Goal: Task Accomplishment & Management: Use online tool/utility

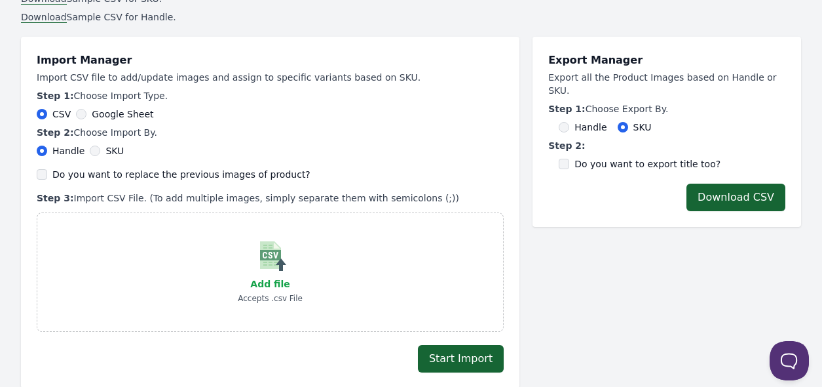
scroll to position [262, 0]
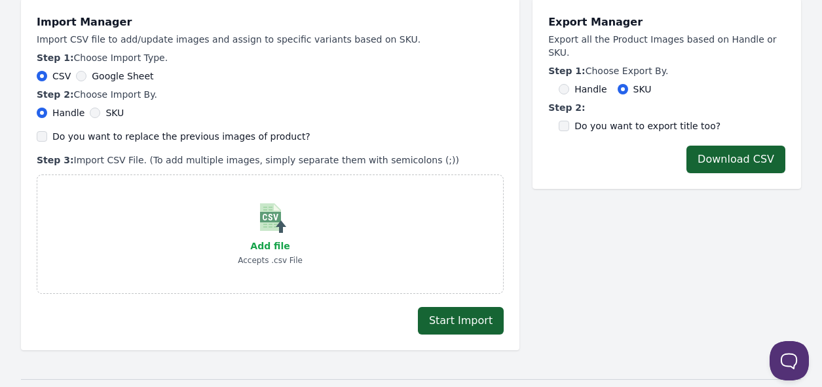
drag, startPoint x: 402, startPoint y: 165, endPoint x: 10, endPoint y: 18, distance: 419.0
click at [252, 96] on p "Step 2: Choose Import By." at bounding box center [270, 94] width 467 height 13
click at [271, 151] on div "Import Manager Import CSV file to add/update images and assign to specific vari…" at bounding box center [270, 153] width 467 height 279
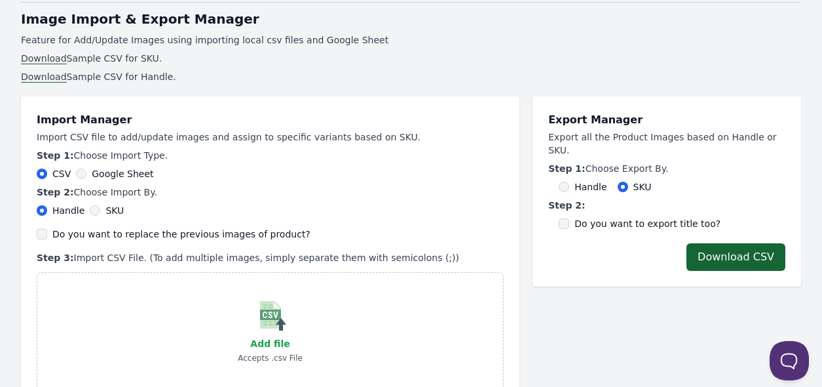
scroll to position [157, 0]
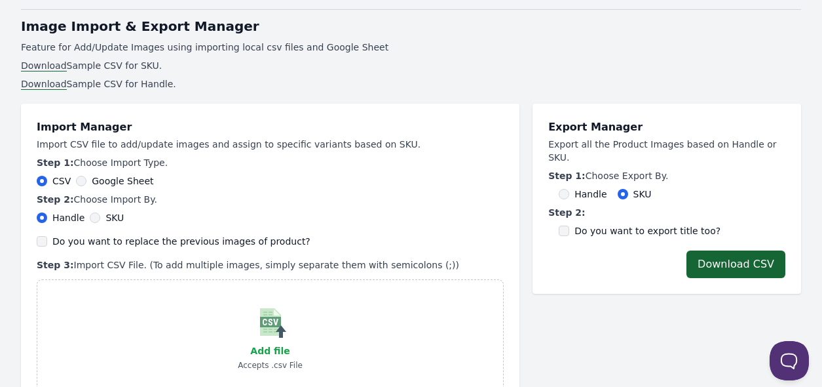
drag, startPoint x: 396, startPoint y: 155, endPoint x: 30, endPoint y: 74, distance: 374.5
click at [249, 174] on div "CSV Google Sheet" at bounding box center [270, 180] width 467 height 13
click at [114, 147] on p "Import CSV file to add/update images and assign to specific variants based on S…" at bounding box center [270, 144] width 467 height 13
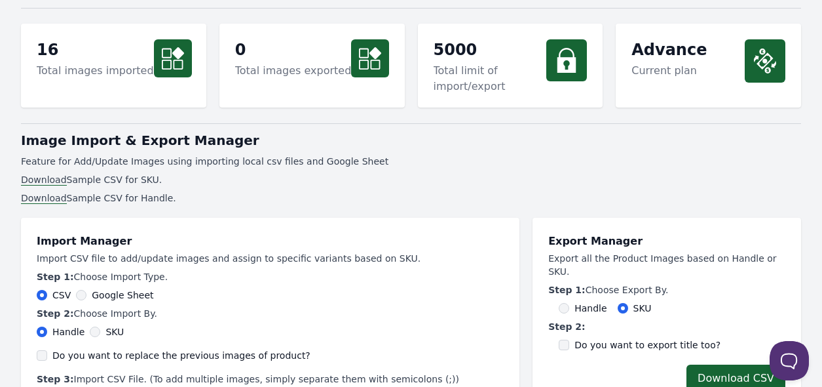
scroll to position [0, 0]
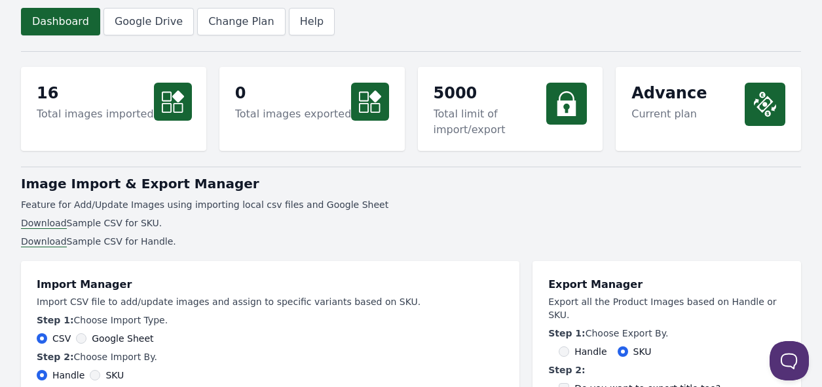
drag, startPoint x: 103, startPoint y: 228, endPoint x: 12, endPoint y: 180, distance: 102.3
click at [201, 241] on li "Download Sample CSV for Handle." at bounding box center [411, 241] width 780 height 13
click at [185, 242] on li "Download Sample CSV for Handle." at bounding box center [411, 241] width 780 height 13
drag, startPoint x: 159, startPoint y: 240, endPoint x: 10, endPoint y: 178, distance: 160.9
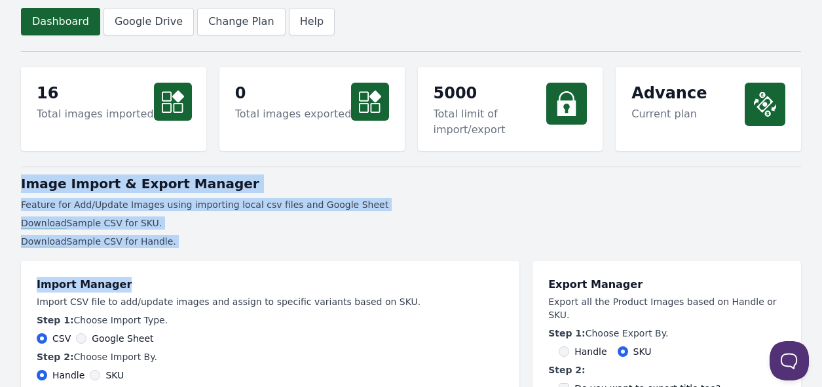
drag, startPoint x: 172, startPoint y: 252, endPoint x: -28, endPoint y: 164, distance: 219.1
click at [195, 235] on li "Download Sample CSV for Handle." at bounding box center [411, 241] width 780 height 13
drag, startPoint x: 191, startPoint y: 252, endPoint x: 553, endPoint y: 82, distance: 400.4
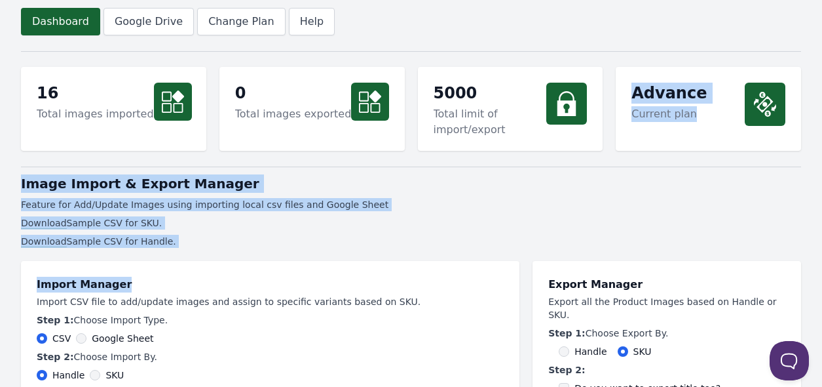
click at [522, 198] on p "Feature for Add/Update Images using importing local csv files and Google Sheet" at bounding box center [411, 204] width 780 height 13
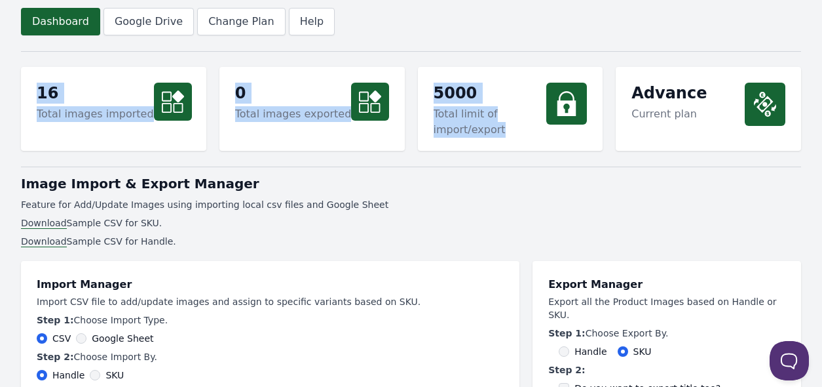
drag, startPoint x: 499, startPoint y: 146, endPoint x: 12, endPoint y: 64, distance: 493.1
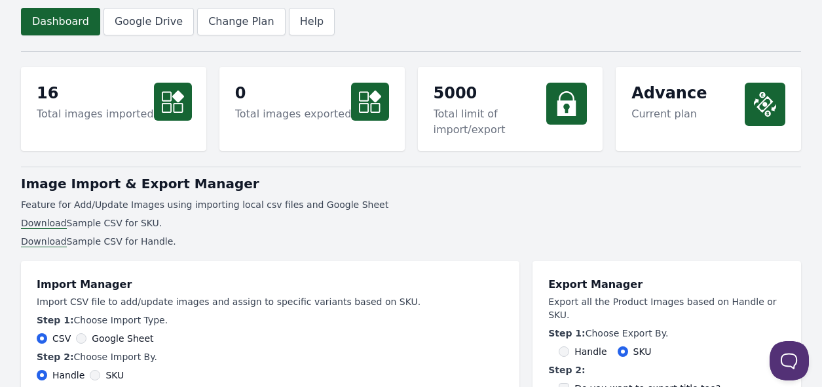
click at [446, 185] on h1 "Image Import & Export Manager" at bounding box center [411, 183] width 780 height 18
drag, startPoint x: 170, startPoint y: 237, endPoint x: 28, endPoint y: 167, distance: 158.5
click at [273, 244] on li "Download Sample CSV for Handle." at bounding box center [411, 241] width 780 height 13
click at [162, 246] on li "Download Sample CSV for Handle." at bounding box center [411, 241] width 780 height 13
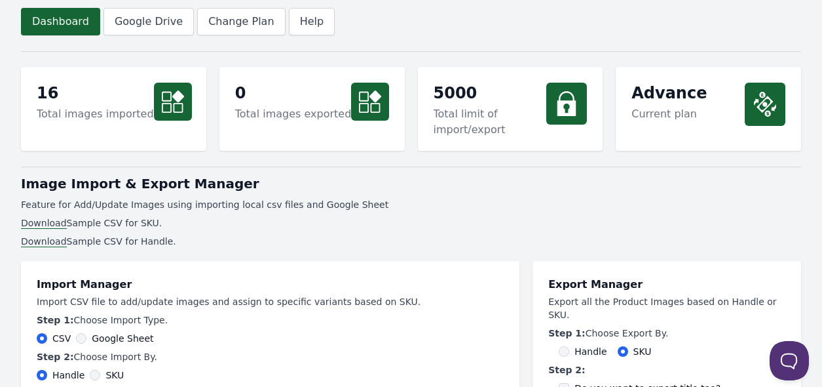
click at [103, 202] on p "Feature for Add/Update Images using importing local csv files and Google Sheet" at bounding box center [411, 204] width 780 height 13
click at [89, 231] on ul "Download Sample CSV for SKU. Download Sample CSV for Handle." at bounding box center [411, 231] width 780 height 31
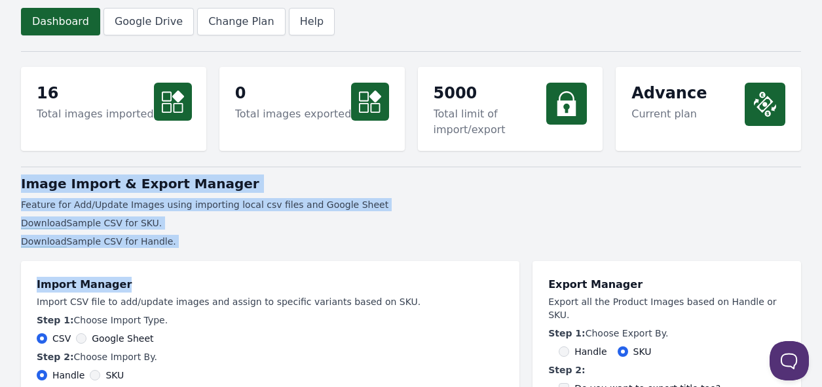
drag, startPoint x: 160, startPoint y: 254, endPoint x: 9, endPoint y: 177, distance: 169.7
click at [181, 233] on ul "Download Sample CSV for SKU. Download Sample CSV for Handle." at bounding box center [411, 231] width 780 height 31
drag, startPoint x: 136, startPoint y: 242, endPoint x: 16, endPoint y: 183, distance: 134.5
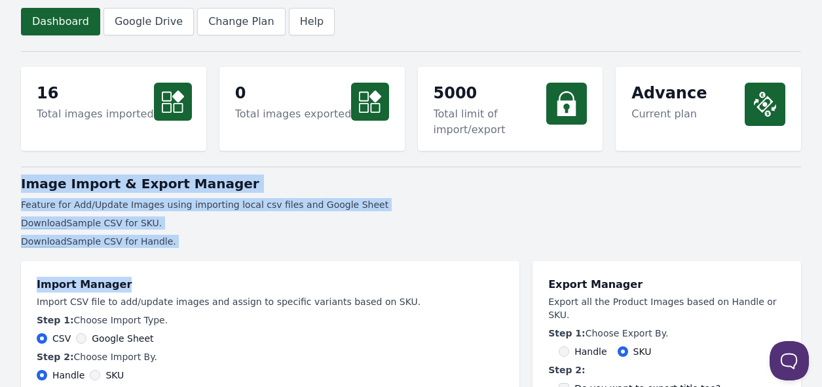
click at [218, 240] on li "Download Sample CSV for Handle." at bounding box center [411, 241] width 780 height 13
drag, startPoint x: 168, startPoint y: 241, endPoint x: -11, endPoint y: 172, distance: 192.3
click at [193, 220] on li "Download Sample CSV for SKU." at bounding box center [411, 222] width 780 height 13
drag, startPoint x: 162, startPoint y: 239, endPoint x: 44, endPoint y: 166, distance: 139.5
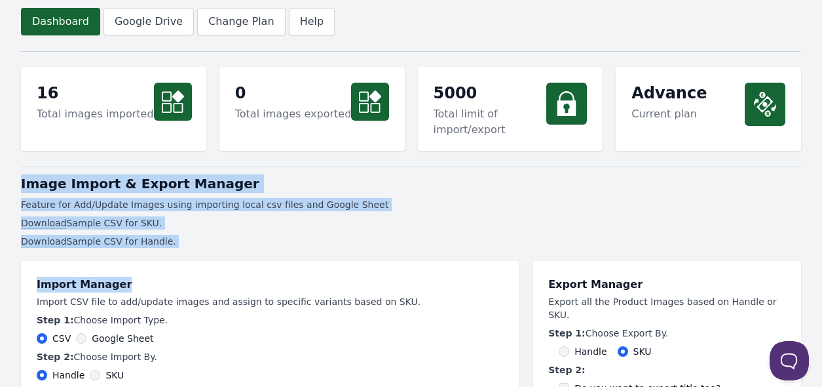
click at [121, 178] on h1 "Image Import & Export Manager" at bounding box center [411, 183] width 780 height 18
drag, startPoint x: 147, startPoint y: 227, endPoint x: 150, endPoint y: 237, distance: 11.0
click at [147, 227] on li "Download Sample CSV for SKU." at bounding box center [411, 222] width 780 height 13
click at [129, 240] on li "Download Sample CSV for Handle." at bounding box center [411, 241] width 780 height 13
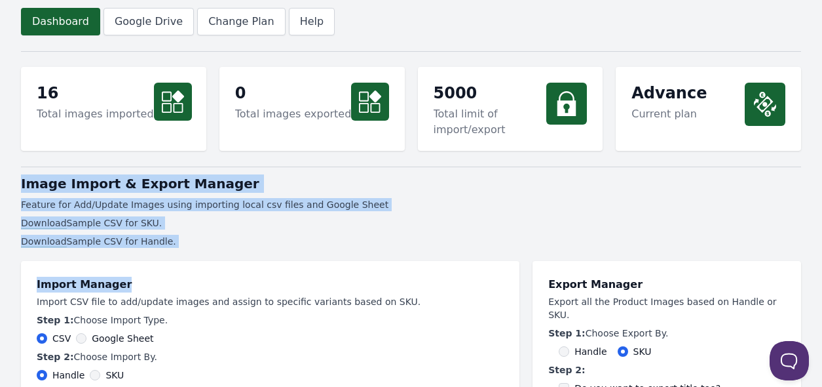
click at [72, 191] on h1 "Image Import & Export Manager" at bounding box center [411, 183] width 780 height 18
click at [79, 206] on p "Feature for Add/Update Images using importing local csv files and Google Sheet" at bounding box center [411, 204] width 780 height 13
click at [178, 214] on div "Image Import & Export Manager Feature for Add/Update Images using importing loc…" at bounding box center [411, 210] width 780 height 73
click at [194, 193] on div "Image Import & Export Manager Feature for Add/Update Images using importing loc…" at bounding box center [411, 210] width 780 height 73
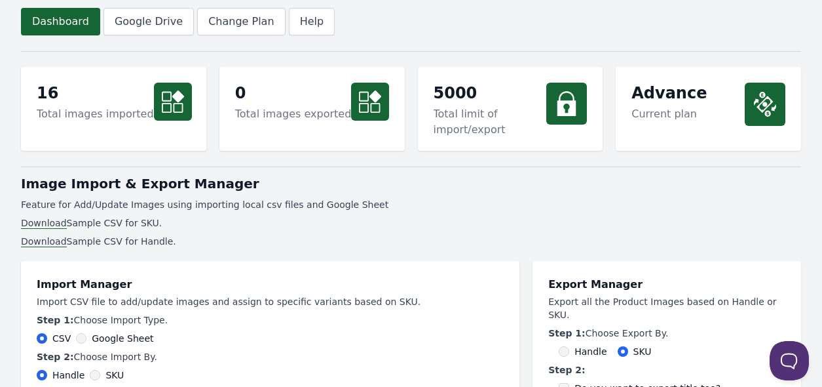
click at [174, 221] on li "Download Sample CSV for SKU." at bounding box center [411, 222] width 780 height 13
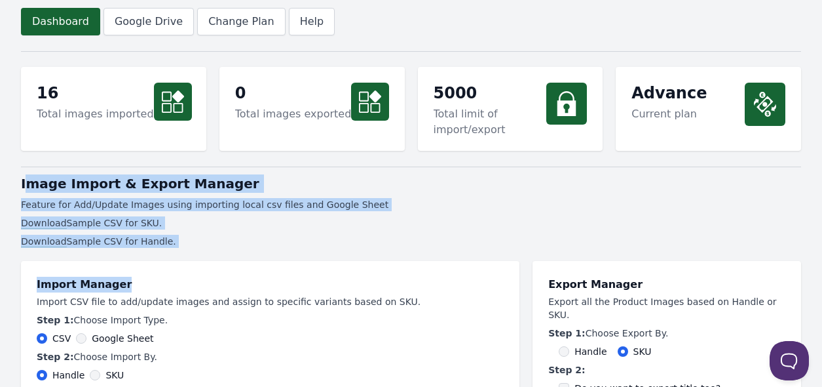
drag, startPoint x: 152, startPoint y: 248, endPoint x: 29, endPoint y: 183, distance: 138.6
click at [244, 230] on ul "Download Sample CSV for SKU. Download Sample CSV for Handle." at bounding box center [411, 231] width 780 height 31
click at [77, 220] on li "Download Sample CSV for SKU." at bounding box center [411, 222] width 780 height 13
click at [45, 180] on h1 "Image Import & Export Manager" at bounding box center [411, 183] width 780 height 18
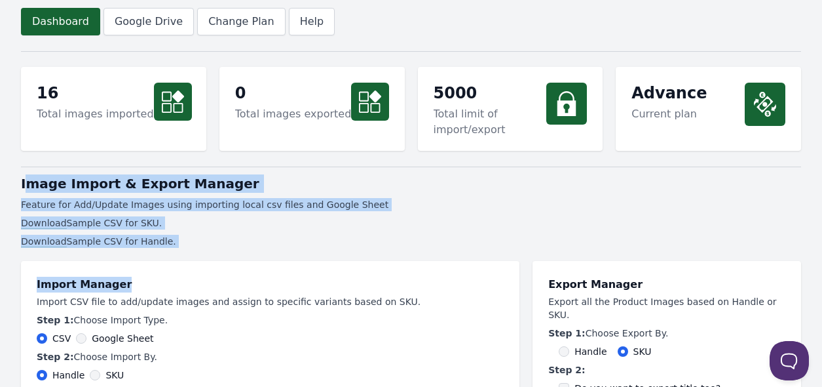
drag, startPoint x: 18, startPoint y: 186, endPoint x: 163, endPoint y: 238, distance: 153.8
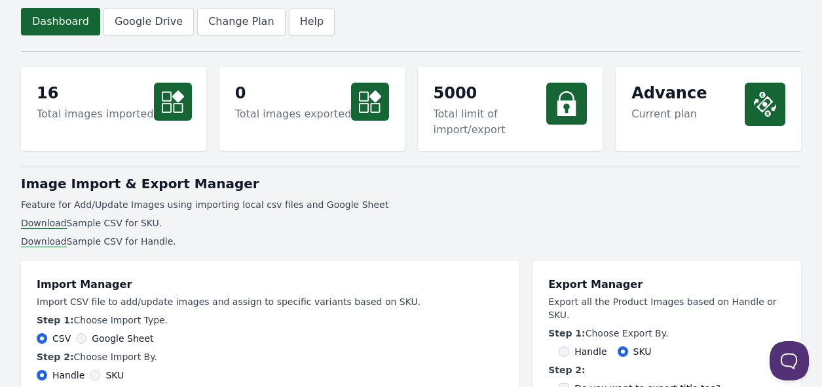
drag, startPoint x: 168, startPoint y: 246, endPoint x: 7, endPoint y: 167, distance: 179.0
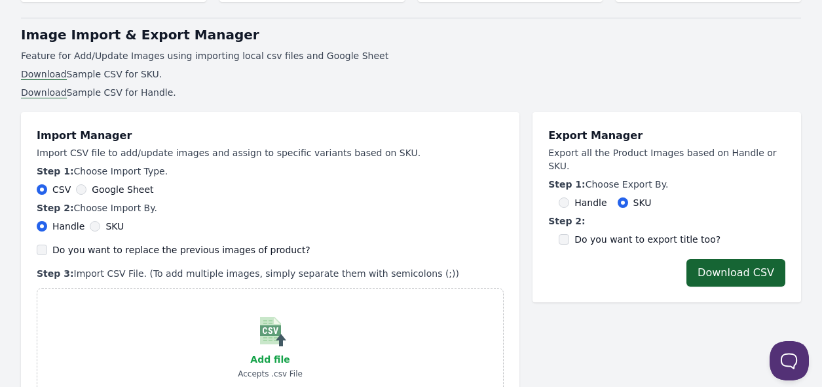
scroll to position [197, 0]
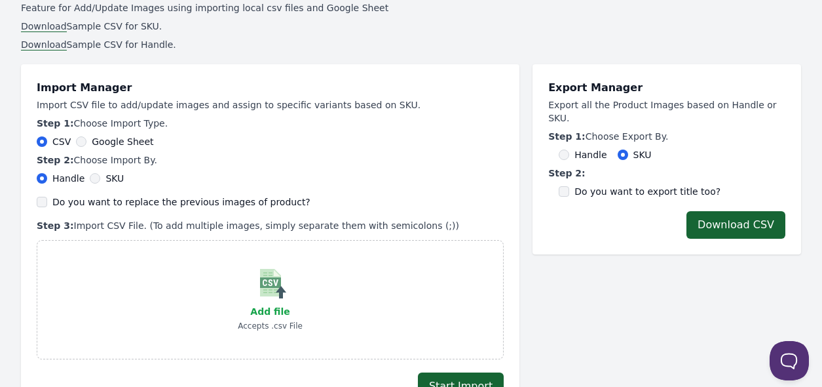
drag, startPoint x: 410, startPoint y: 221, endPoint x: 31, endPoint y: 71, distance: 407.0
click at [31, 71] on div "Import Manager Import CSV file to add/update images and assign to specific vari…" at bounding box center [270, 239] width 499 height 351
click at [423, 145] on div "CSV Google Sheet" at bounding box center [270, 141] width 467 height 13
click at [292, 99] on p "Import CSV file to add/update images and assign to specific variants based on S…" at bounding box center [270, 104] width 467 height 13
click at [292, 98] on p "Import CSV file to add/update images and assign to specific variants based on S…" at bounding box center [270, 104] width 467 height 13
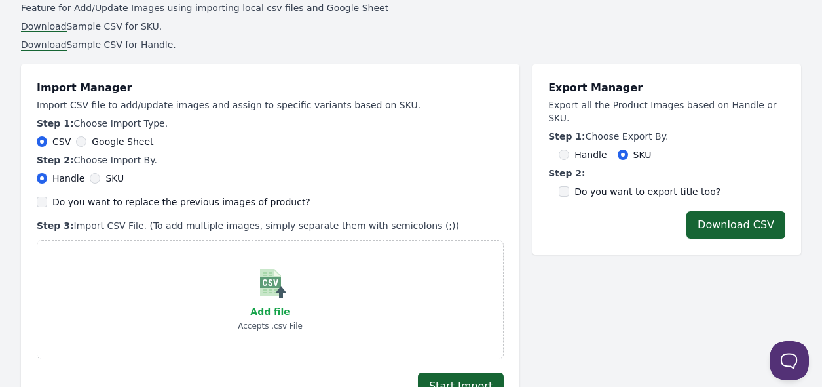
click at [167, 206] on label "Do you want to replace the previous images of product?" at bounding box center [181, 201] width 258 height 13
click at [47, 206] on input "Do you want to replace the previous images of product?" at bounding box center [42, 202] width 10 height 10
click at [167, 206] on label "Do you want to replace the previous images of product?" at bounding box center [181, 201] width 258 height 13
click at [47, 206] on input "Do you want to replace the previous images of product?" at bounding box center [42, 202] width 10 height 10
click at [231, 24] on li "Download Sample CSV for SKU." at bounding box center [411, 26] width 780 height 13
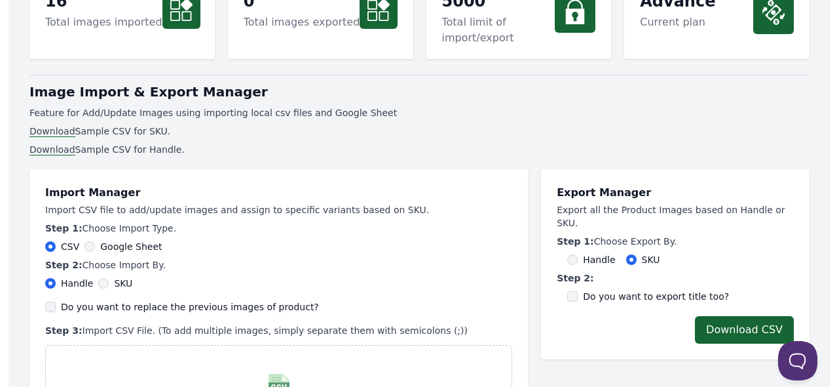
scroll to position [0, 0]
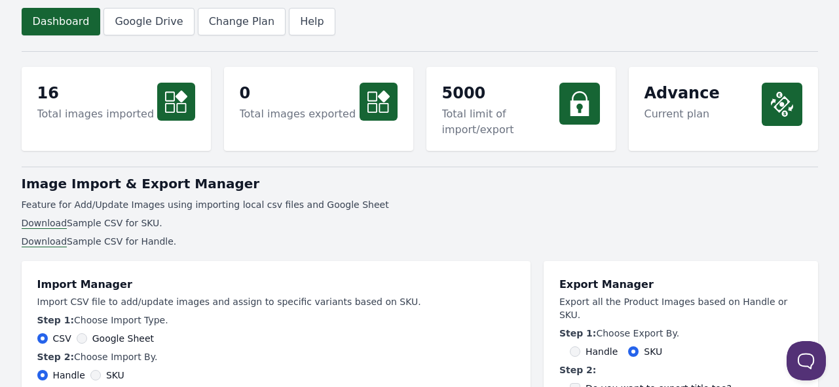
click at [394, 239] on li "Download Sample CSV for Handle." at bounding box center [420, 241] width 797 height 13
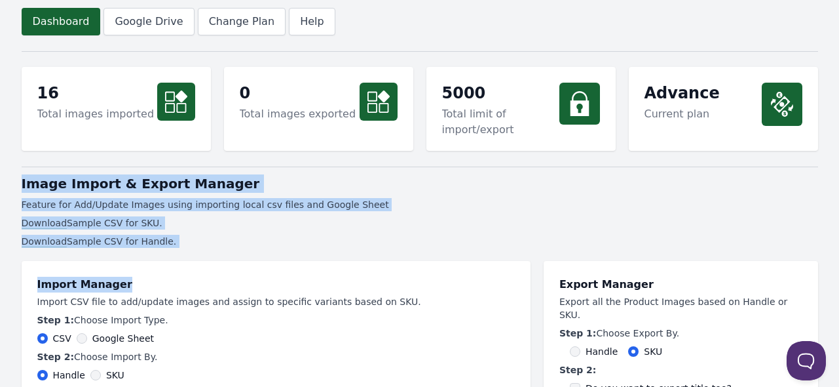
drag, startPoint x: 203, startPoint y: 247, endPoint x: -9, endPoint y: 168, distance: 226.4
click at [228, 240] on li "Download Sample CSV for Handle." at bounding box center [420, 241] width 797 height 13
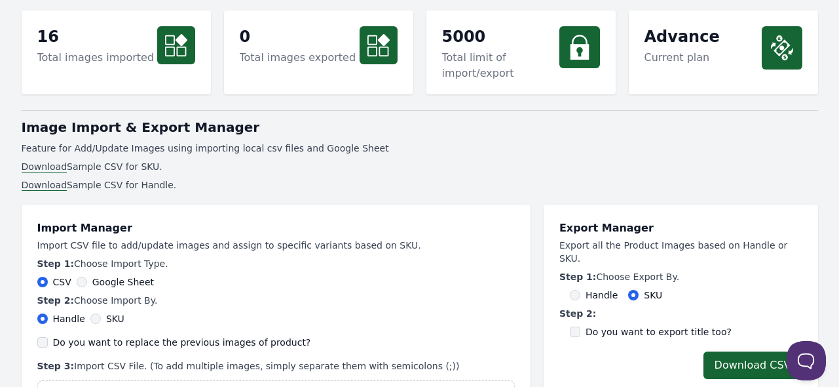
scroll to position [197, 0]
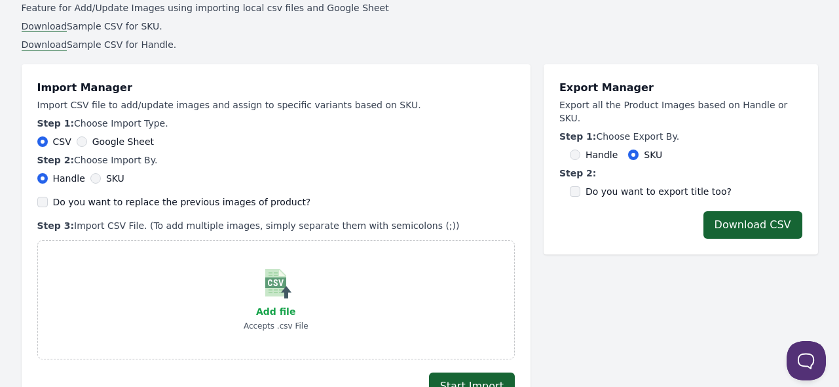
drag, startPoint x: 410, startPoint y: 227, endPoint x: 50, endPoint y: 81, distance: 388.9
click at [50, 81] on div "Import Manager Import CSV file to add/update images and assign to specific vari…" at bounding box center [276, 219] width 478 height 279
click at [349, 162] on p "Step 2: Choose Import By." at bounding box center [276, 159] width 478 height 13
click at [246, 229] on p "Step 3: Import CSV File. (To add multiple images, simply separate them with sem…" at bounding box center [276, 225] width 478 height 13
click at [218, 205] on label "Do you want to replace the previous images of product?" at bounding box center [182, 201] width 258 height 13
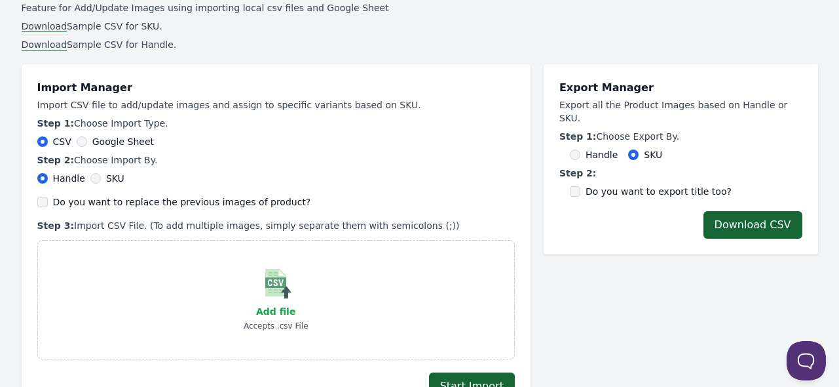
click at [48, 205] on input "Do you want to replace the previous images of product?" at bounding box center [42, 202] width 10 height 10
click at [215, 202] on label "Do you want to replace the previous images of product?" at bounding box center [182, 201] width 258 height 13
click at [48, 202] on input "Do you want to replace the previous images of product?" at bounding box center [42, 202] width 10 height 10
checkbox input "false"
click at [685, 315] on div "Export Manager Export all the Product Images based on Handle or SKU. Step 1: Ch…" at bounding box center [681, 233] width 275 height 364
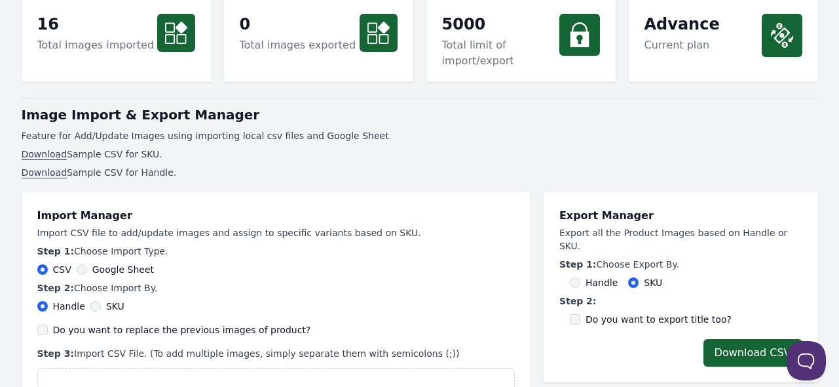
scroll to position [0, 0]
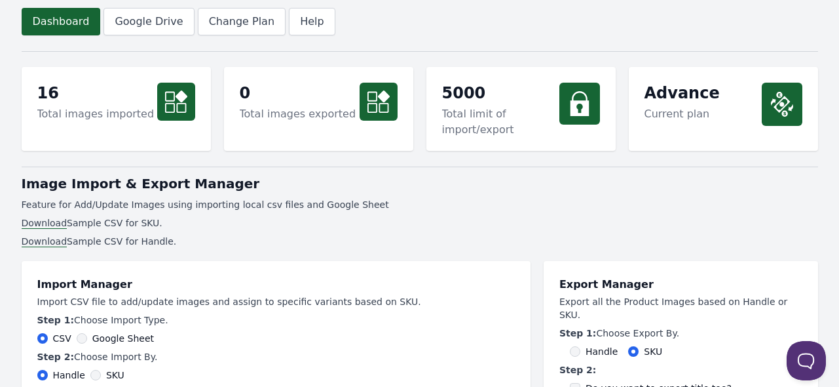
drag, startPoint x: 163, startPoint y: 244, endPoint x: 20, endPoint y: 177, distance: 158.6
click at [280, 231] on ul "Download Sample CSV for SKU. Download Sample CSV for Handle." at bounding box center [420, 231] width 797 height 31
click at [274, 201] on p "Feature for Add/Update Images using importing local csv files and Google Sheet" at bounding box center [420, 204] width 797 height 13
click at [604, 18] on header "Dashboard Google Drive Change Plan Help" at bounding box center [420, 21] width 797 height 43
